Goal: Transaction & Acquisition: Purchase product/service

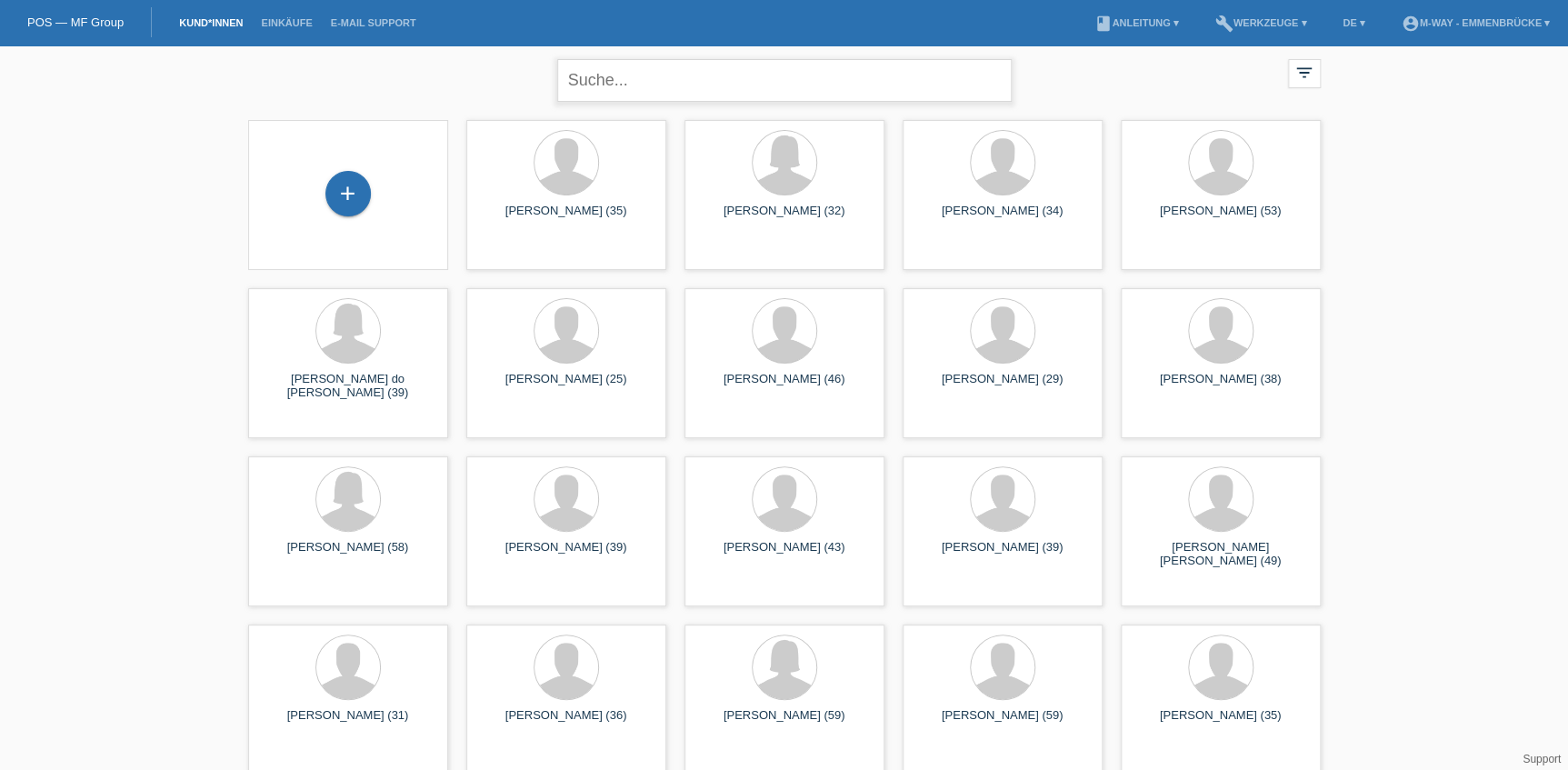
click at [680, 92] on input "text" at bounding box center [784, 80] width 454 height 43
type input "rudolph"
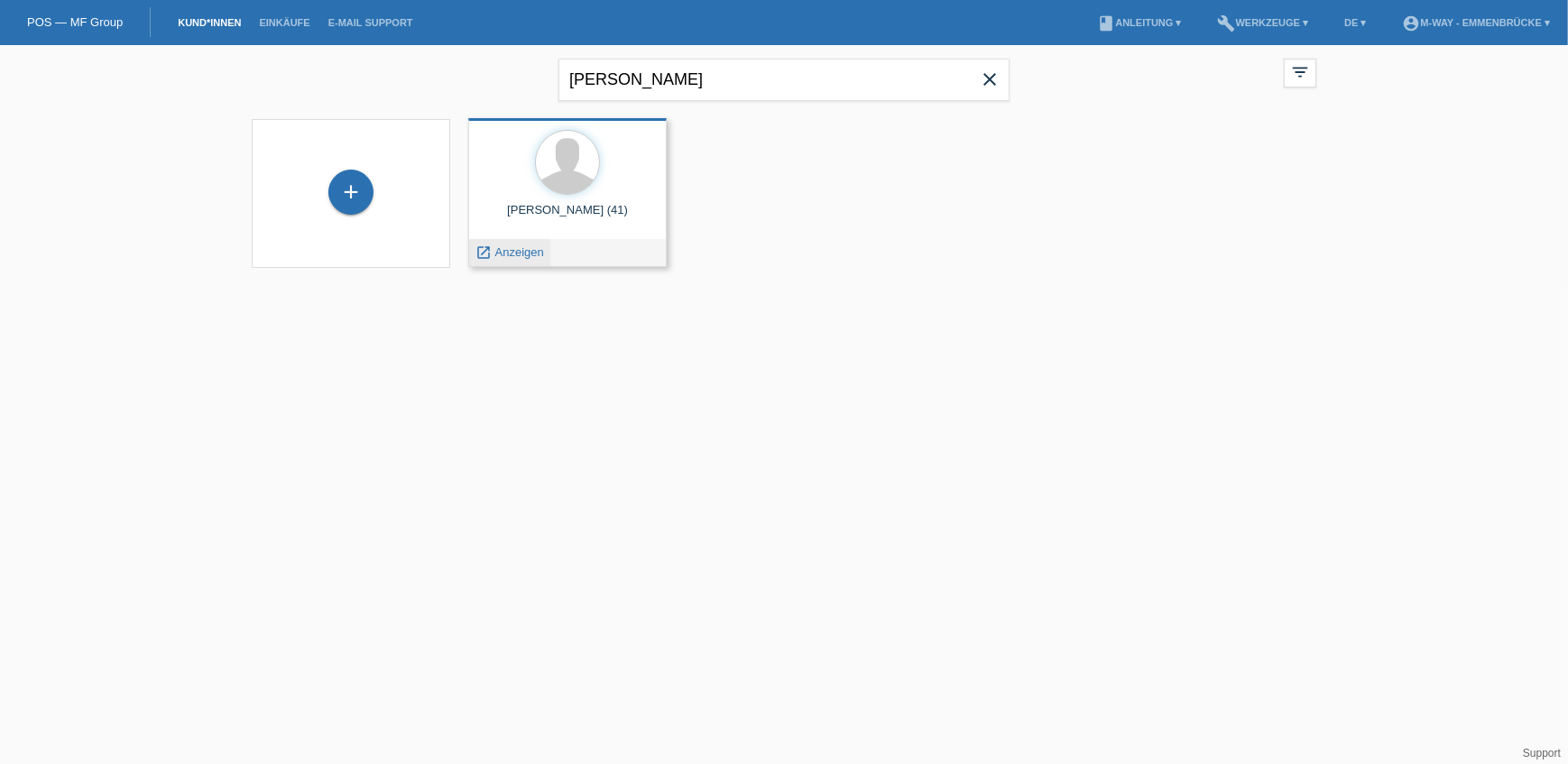
click at [527, 259] on div "launch Anzeigen" at bounding box center [510, 253] width 82 height 27
click at [514, 251] on span "Anzeigen" at bounding box center [520, 252] width 49 height 14
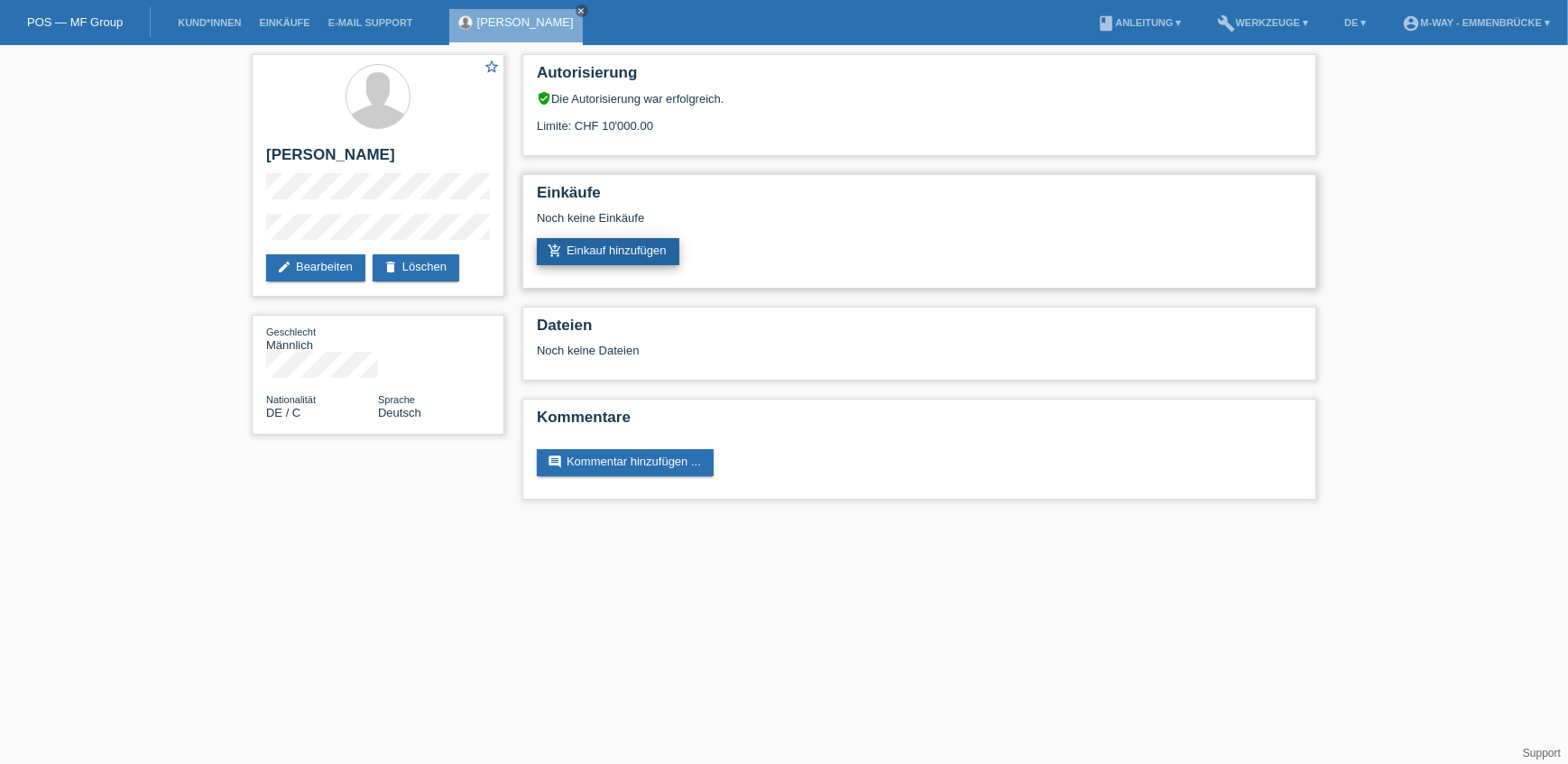
click at [609, 249] on link "add_shopping_cart Einkauf hinzufügen" at bounding box center [608, 252] width 143 height 27
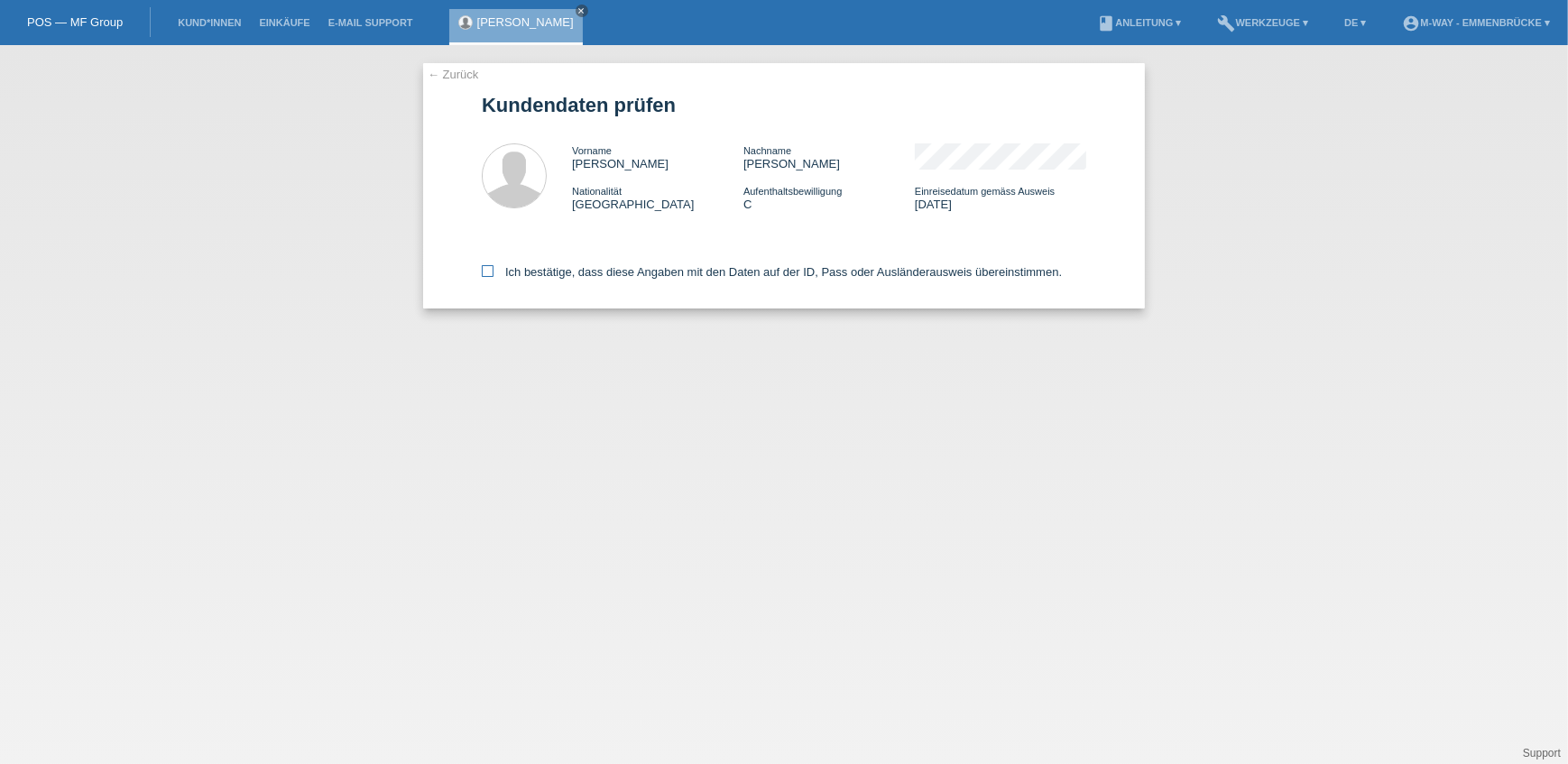
click at [572, 269] on label "Ich bestätige, dass diese Angaben mit den Daten auf der ID, Pass oder Ausländer…" at bounding box center [771, 272] width 580 height 14
click at [494, 269] on input "Ich bestätige, dass diese Angaben mit den Daten auf der ID, Pass oder Ausländer…" at bounding box center [487, 271] width 12 height 12
checkbox input "true"
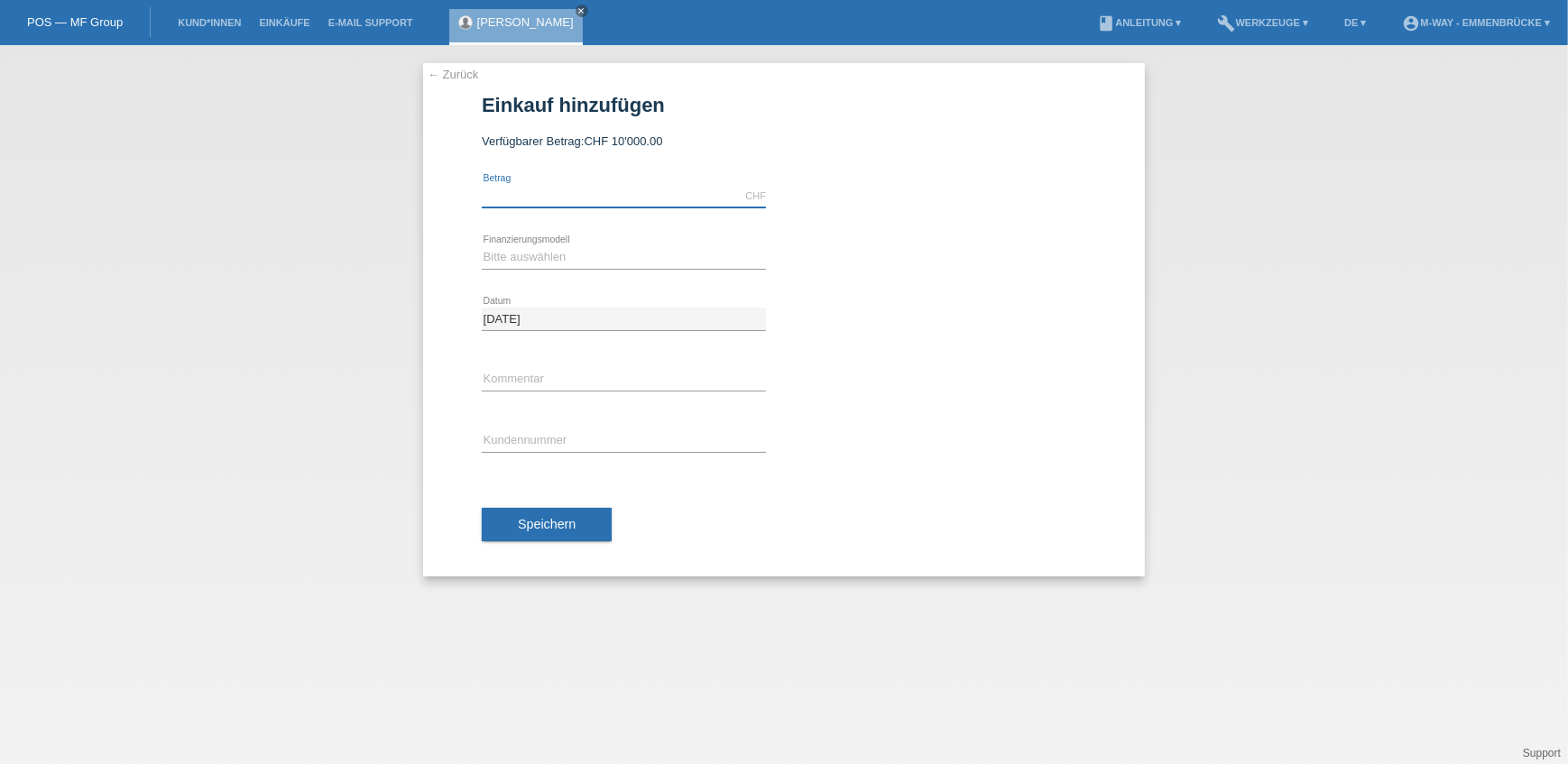
click at [547, 190] on input "text" at bounding box center [623, 196] width 284 height 22
type input "4021.25"
drag, startPoint x: 551, startPoint y: 246, endPoint x: 544, endPoint y: 269, distance: 24.0
click at [551, 246] on select "Bitte auswählen Fixe Raten Kauf auf Rechnung mit Teilzahlungsoption" at bounding box center [623, 256] width 284 height 21
select select "77"
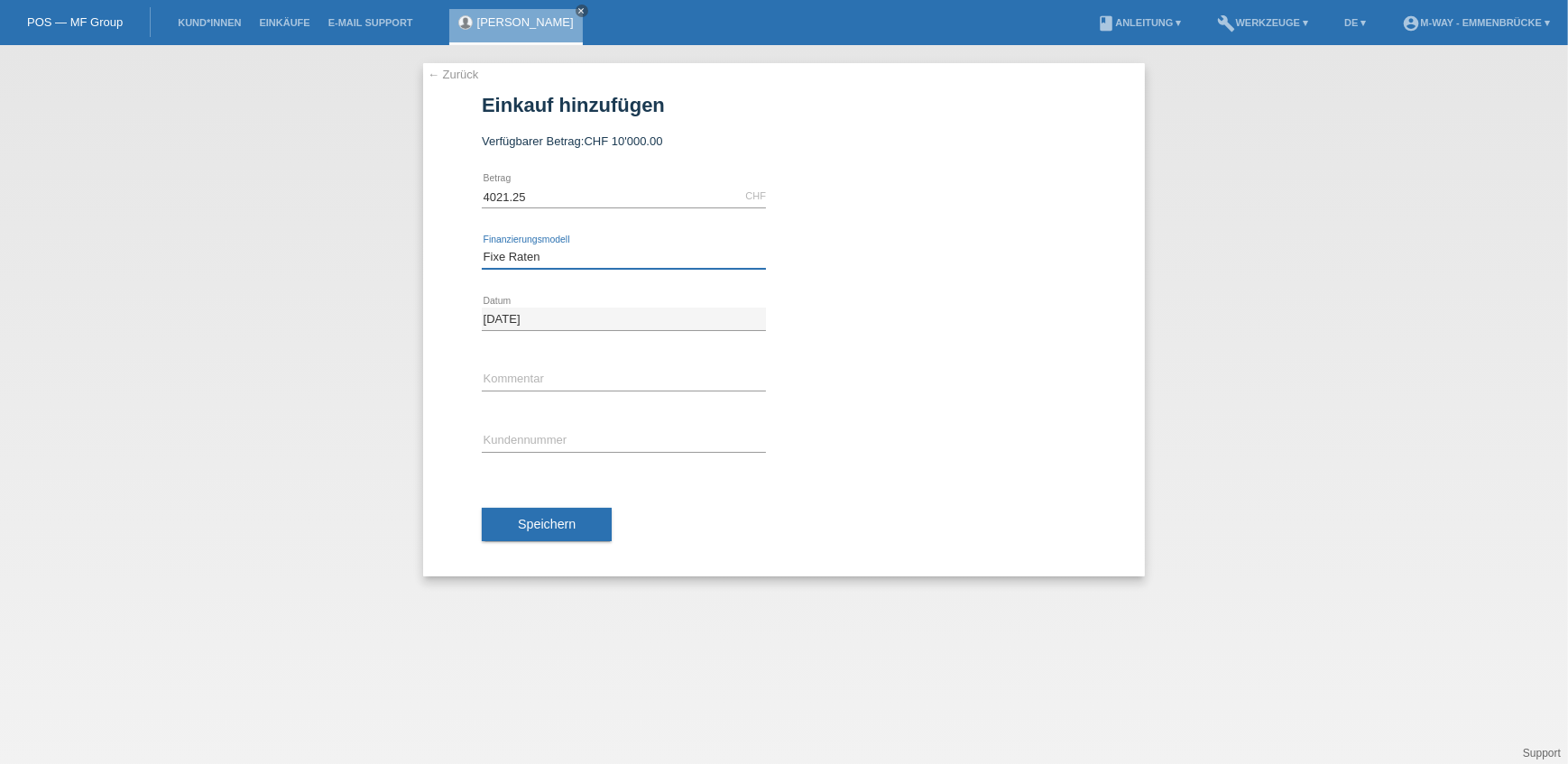
click at [482, 246] on select "Bitte auswählen Fixe Raten Kauf auf Rechnung mit Teilzahlungsoption" at bounding box center [623, 256] width 284 height 21
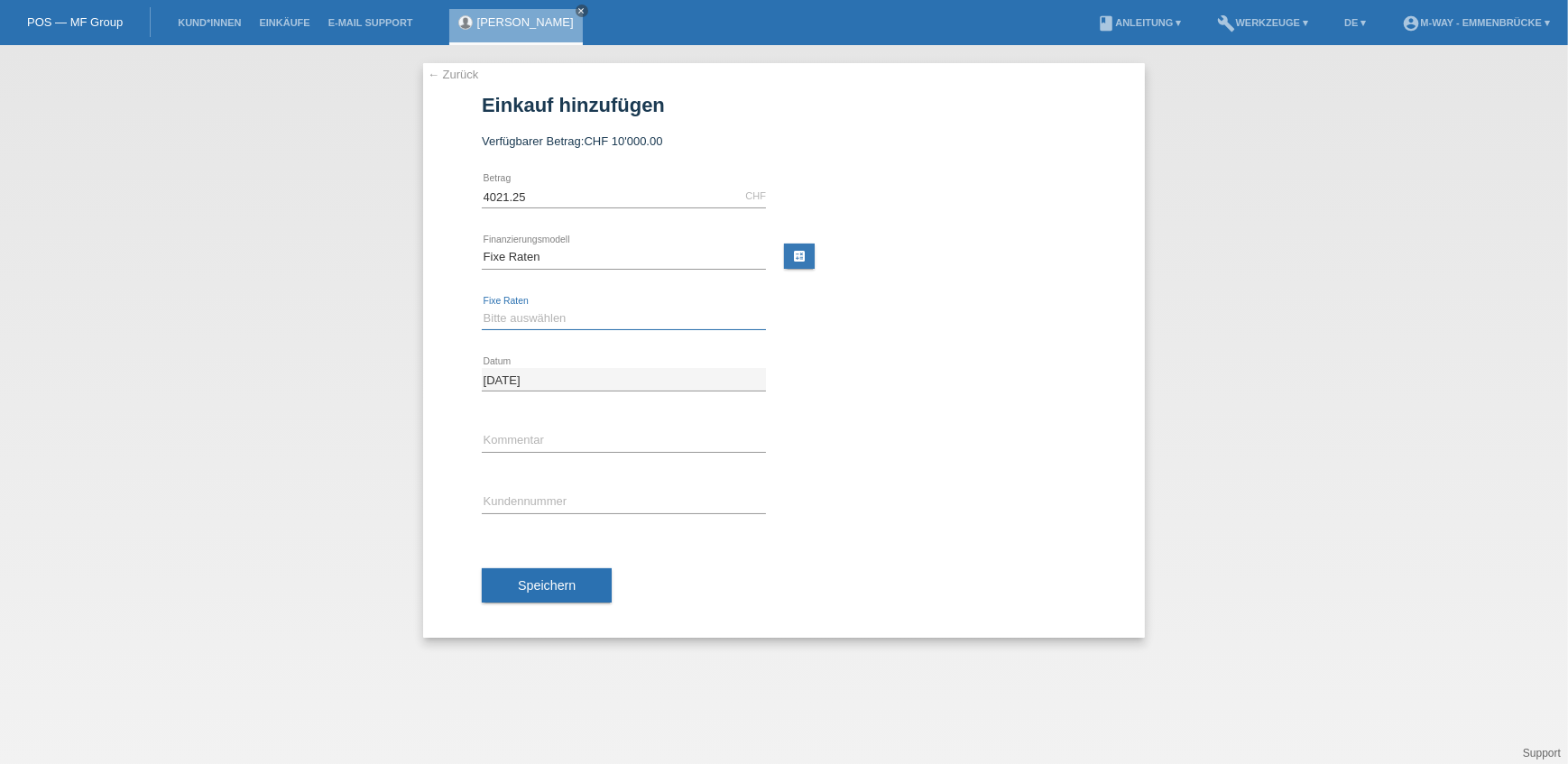
drag, startPoint x: 530, startPoint y: 318, endPoint x: 531, endPoint y: 328, distance: 10.0
click at [530, 318] on select "Bitte auswählen 4 Raten 5 Raten 6 Raten 7 Raten 8 Raten 9 Raten 10 Raten 11 Rat…" at bounding box center [623, 318] width 284 height 21
select select "202"
click at [482, 308] on select "Bitte auswählen 4 Raten 5 Raten 6 Raten 7 Raten 8 Raten 9 Raten 10 Raten 11 Rat…" at bounding box center [623, 318] width 284 height 21
click at [520, 499] on input "text" at bounding box center [623, 502] width 284 height 22
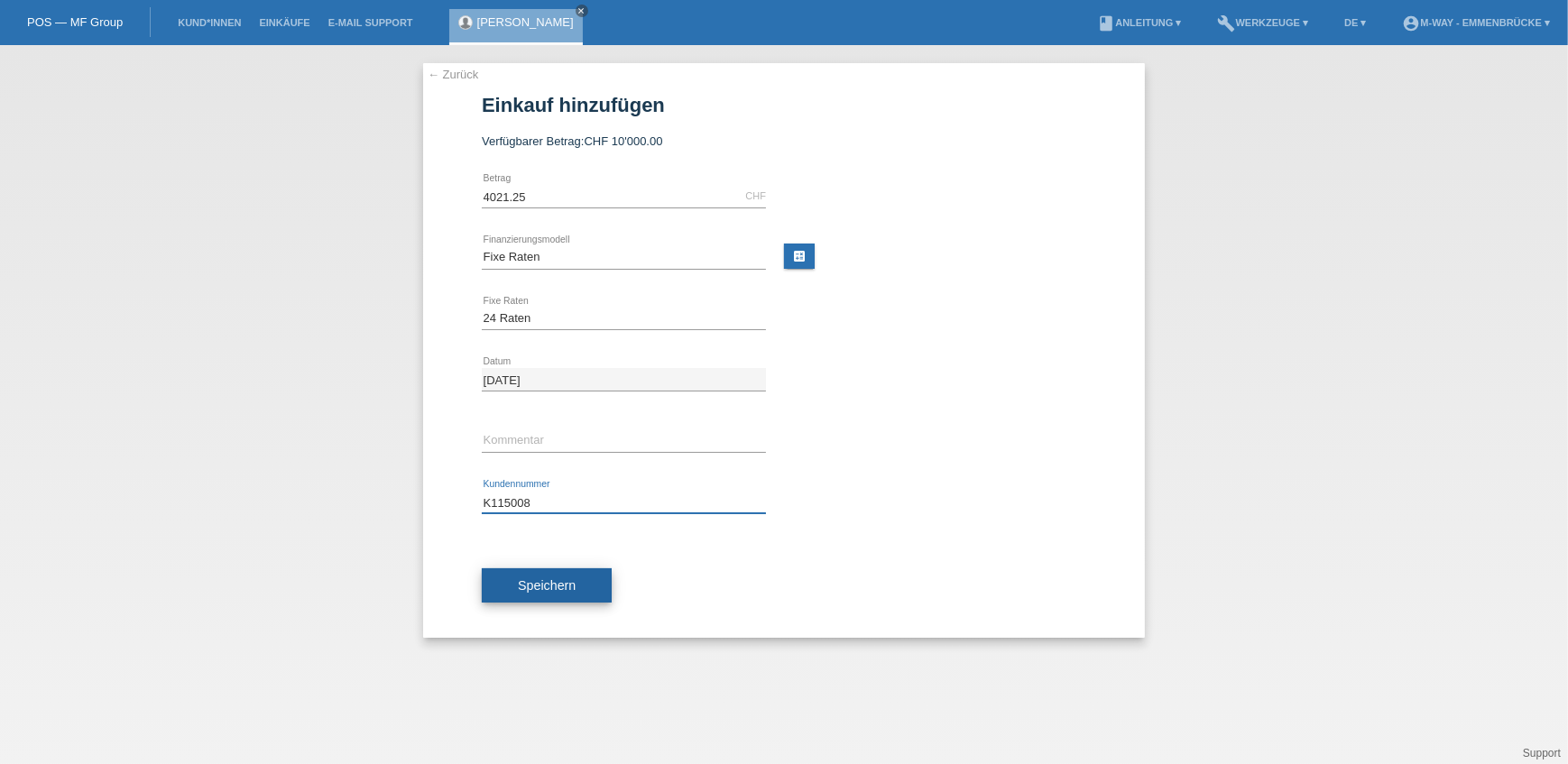
type input "K115008"
click at [542, 585] on span "Speichern" at bounding box center [546, 586] width 58 height 15
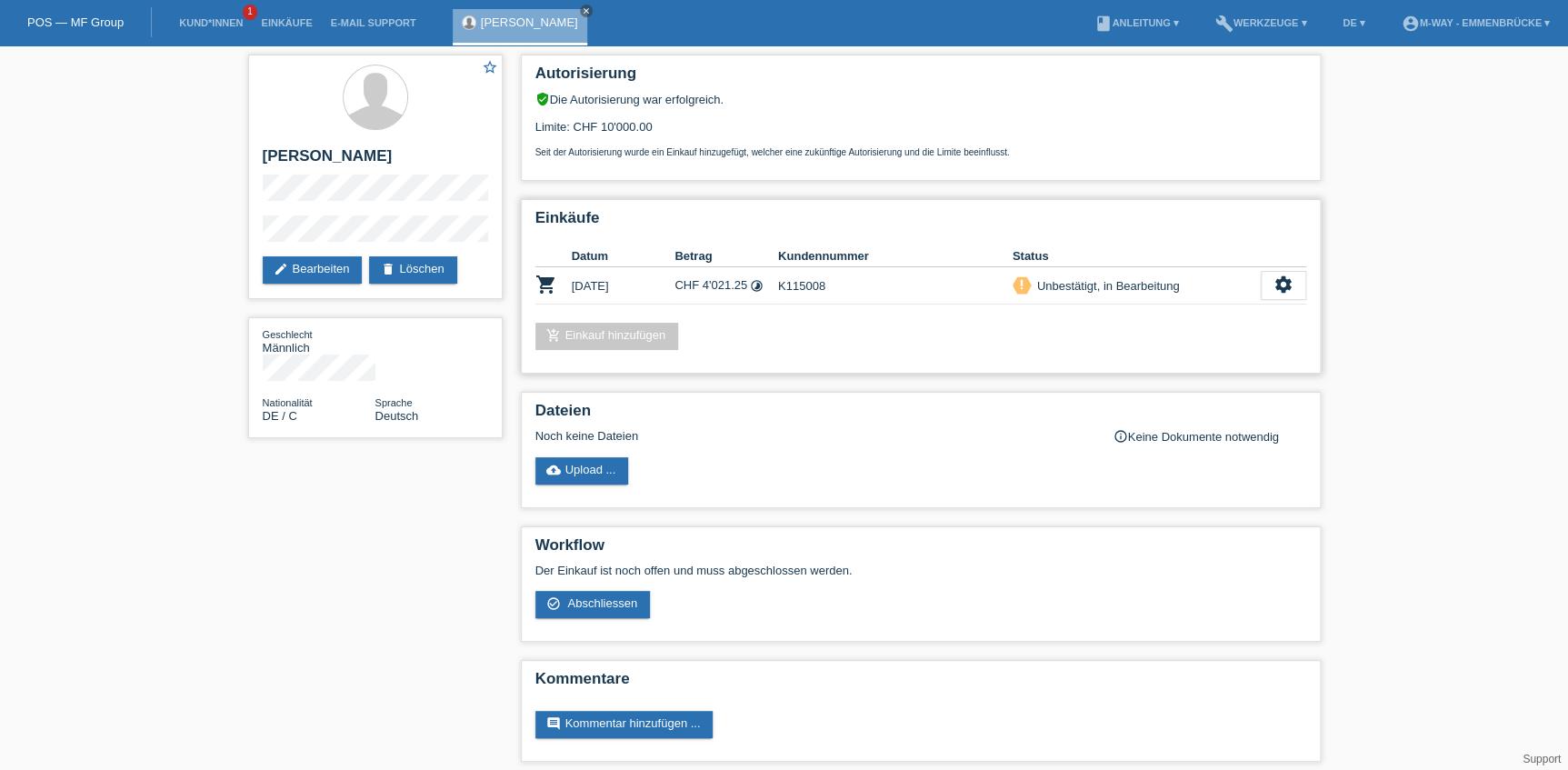
click at [1309, 273] on div "Einkäufe Datum Betrag Kundennummer Status shopping_cart [DATE] CHF 4'021.25 tim…" at bounding box center [921, 286] width 800 height 175
click at [1288, 288] on icon "settings" at bounding box center [1283, 284] width 20 height 20
click at [1199, 368] on div "check_circle_outline Abschliessen" at bounding box center [1190, 366] width 230 height 27
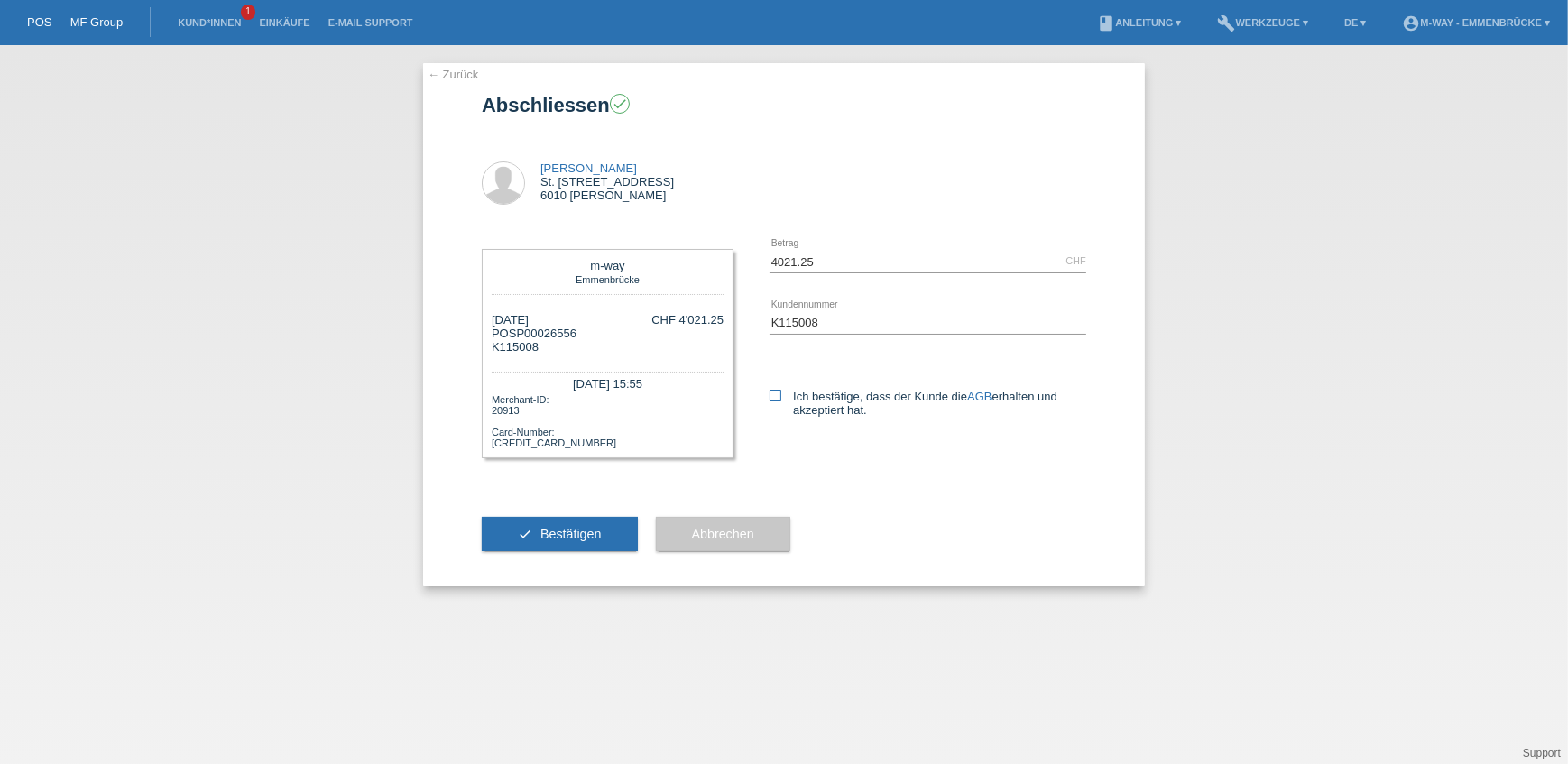
click at [846, 403] on label "Ich bestätige, dass der Kunde die AGB erhalten und akzeptiert hat." at bounding box center [927, 403] width 316 height 27
click at [781, 402] on input "Ich bestätige, dass der Kunde die AGB erhalten und akzeptiert hat." at bounding box center [775, 395] width 12 height 12
checkbox input "true"
click at [584, 539] on span "Bestätigen" at bounding box center [571, 535] width 61 height 15
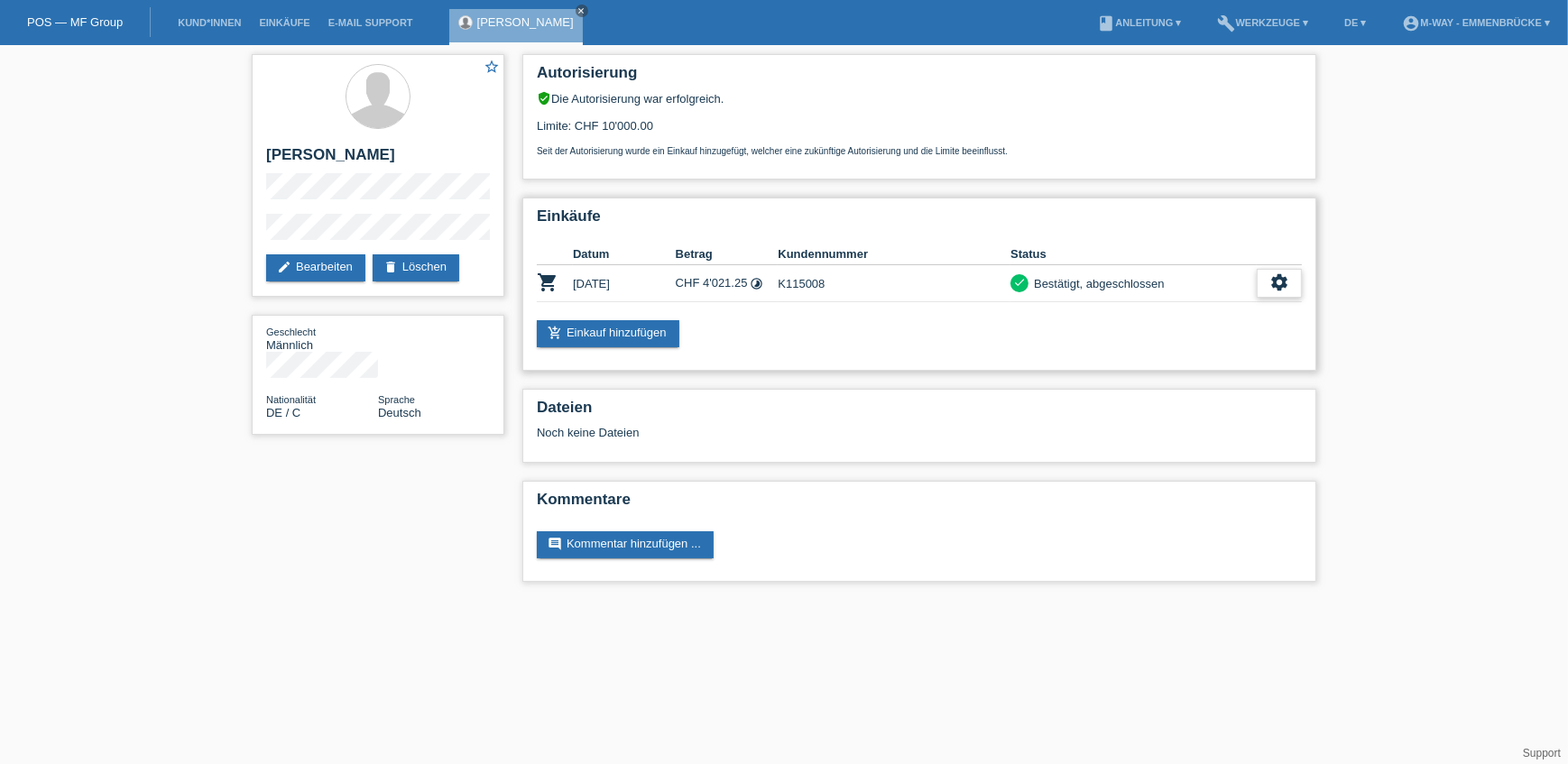
click at [1275, 282] on icon "settings" at bounding box center [1279, 282] width 19 height 19
click at [1183, 343] on span "AGB herunterladen" at bounding box center [1203, 335] width 106 height 21
click at [1247, 361] on span "Quittung herunterladen" at bounding box center [1213, 362] width 125 height 21
